Goal: Task Accomplishment & Management: Manage account settings

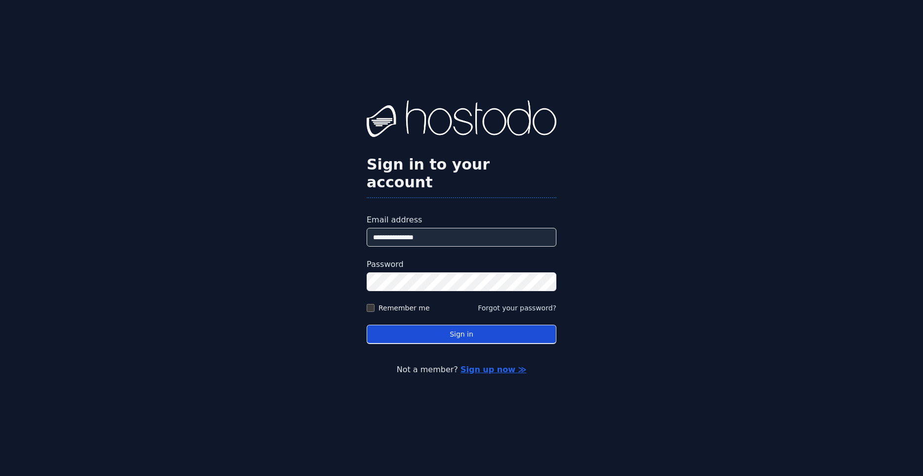
click at [524, 325] on button "Sign in" at bounding box center [461, 333] width 190 height 19
click at [366, 324] on button "Sign in" at bounding box center [461, 333] width 190 height 19
click at [509, 333] on button "Sign in" at bounding box center [461, 333] width 190 height 19
click at [475, 324] on button "Sign in" at bounding box center [461, 333] width 190 height 19
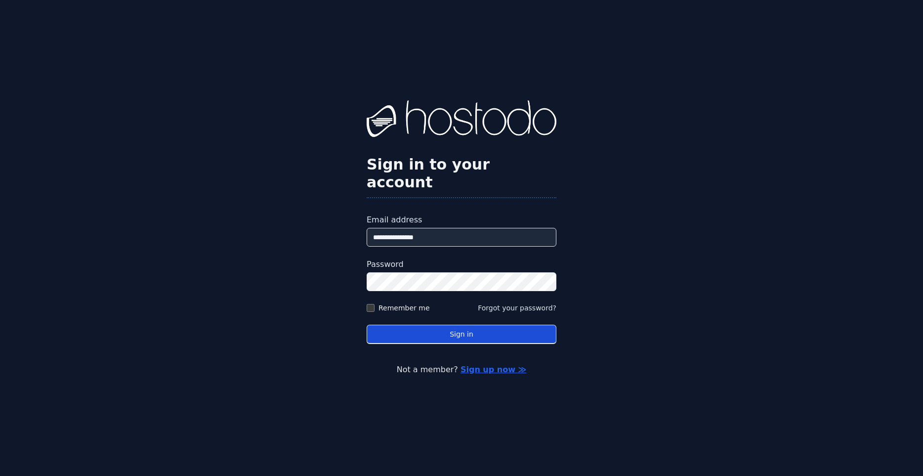
drag, startPoint x: 477, startPoint y: 337, endPoint x: 461, endPoint y: 327, distance: 19.3
drag, startPoint x: 461, startPoint y: 327, endPoint x: 425, endPoint y: 331, distance: 35.8
click at [444, 326] on button "Sign in" at bounding box center [461, 333] width 190 height 19
